Goal: Task Accomplishment & Management: Complete application form

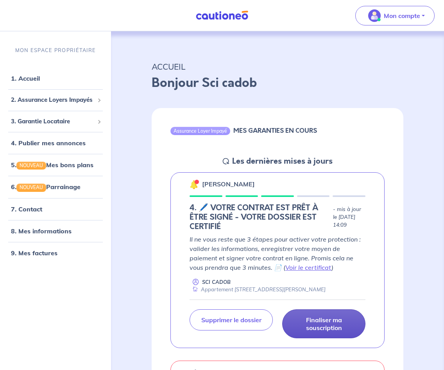
click at [316, 319] on p "Finaliser ma souscription" at bounding box center [324, 324] width 64 height 16
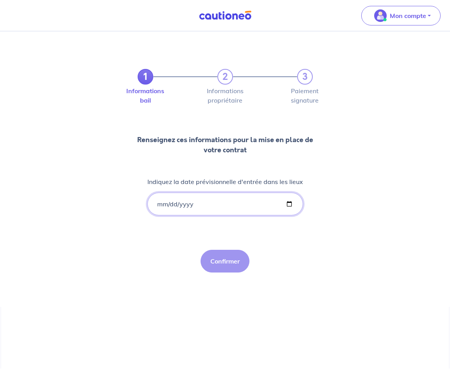
click at [159, 207] on input "Indiquez la date prévisionnelle d'entrée dans les lieux" at bounding box center [225, 203] width 156 height 23
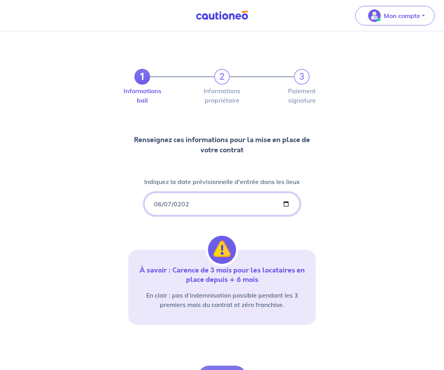
type input "[DATE]"
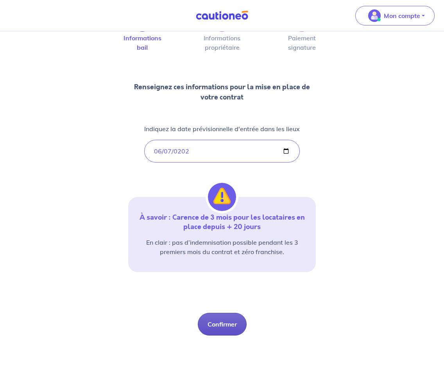
click at [223, 321] on button "Confirmer" at bounding box center [222, 323] width 49 height 23
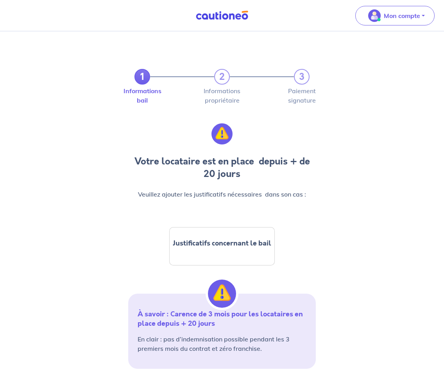
scroll to position [104, 0]
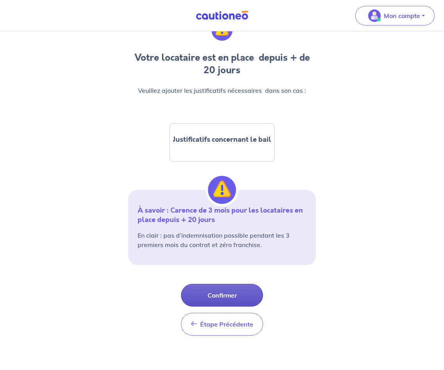
click at [230, 292] on button "Confirmer" at bounding box center [222, 295] width 82 height 23
select select "FR"
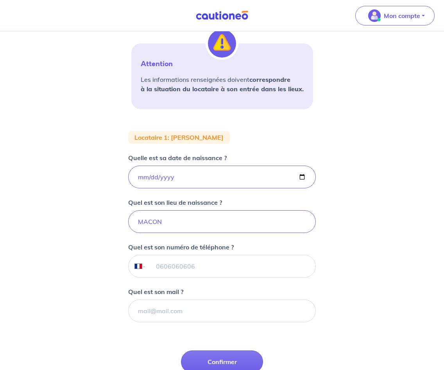
scroll to position [214, 0]
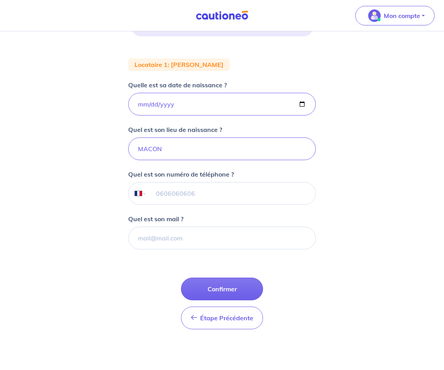
click at [163, 198] on input "tel" at bounding box center [231, 193] width 169 height 22
click at [215, 300] on div "Étape Précédente Précédent Confirmer Confirmer" at bounding box center [222, 303] width 82 height 52
click at [222, 294] on button "Confirmer" at bounding box center [222, 288] width 82 height 23
click at [167, 104] on input "[DATE]" at bounding box center [222, 104] width 188 height 23
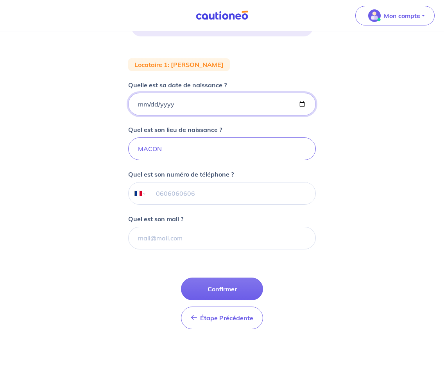
click at [167, 104] on input "[DATE]" at bounding box center [222, 104] width 188 height 23
click at [174, 104] on input "[DATE]" at bounding box center [222, 104] width 188 height 23
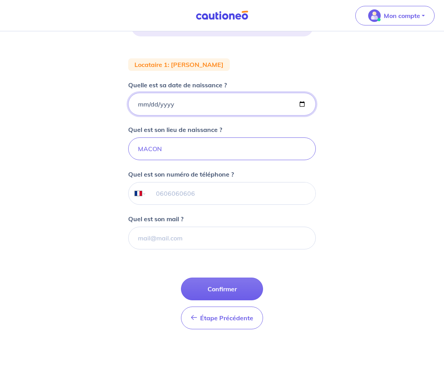
click at [312, 104] on input "[DATE]" at bounding box center [222, 104] width 188 height 23
click at [306, 104] on input "[DATE]" at bounding box center [222, 104] width 188 height 23
click at [305, 104] on input "[DATE]" at bounding box center [222, 104] width 188 height 23
click at [141, 106] on input "[DATE]" at bounding box center [222, 104] width 188 height 23
click at [171, 106] on input "[DATE]" at bounding box center [222, 104] width 188 height 23
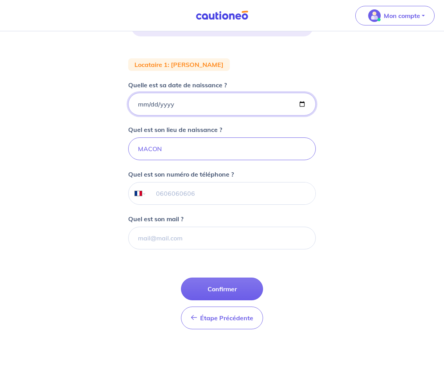
click at [171, 106] on input "[DATE]" at bounding box center [222, 104] width 188 height 23
click at [193, 187] on input "tel" at bounding box center [231, 193] width 169 height 22
click at [242, 276] on form "Locataire 1 : [PERSON_NAME] Quelle est sa date de naissance ? [DEMOGRAPHIC_DATA…" at bounding box center [222, 196] width 188 height 277
